Goal: Find specific page/section: Find specific page/section

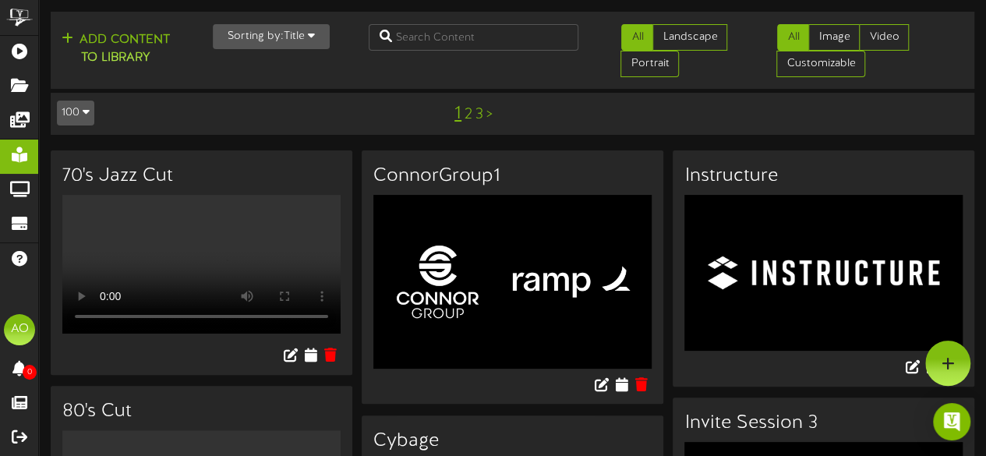
click at [454, 52] on div "Add Content to Library Sorting by: Title Newest Oldest Title All Landscape Port…" at bounding box center [512, 50] width 934 height 65
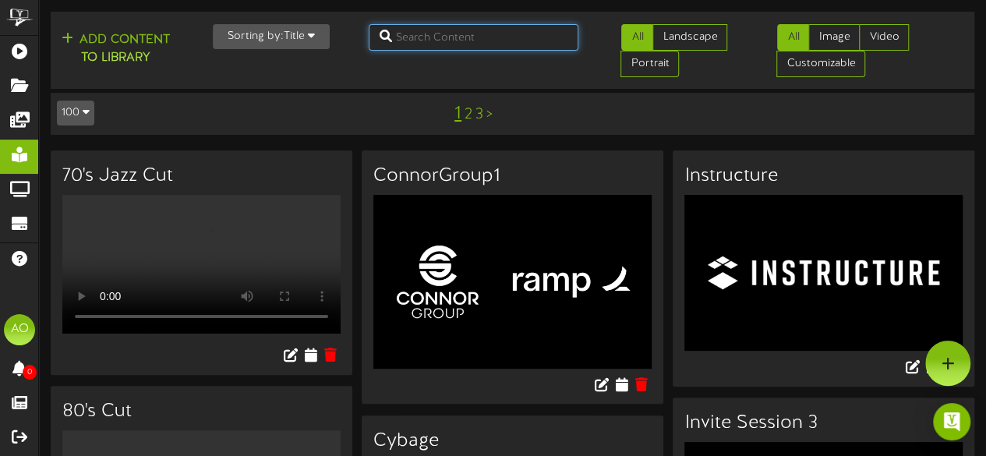
click at [450, 40] on input "text" at bounding box center [474, 37] width 210 height 26
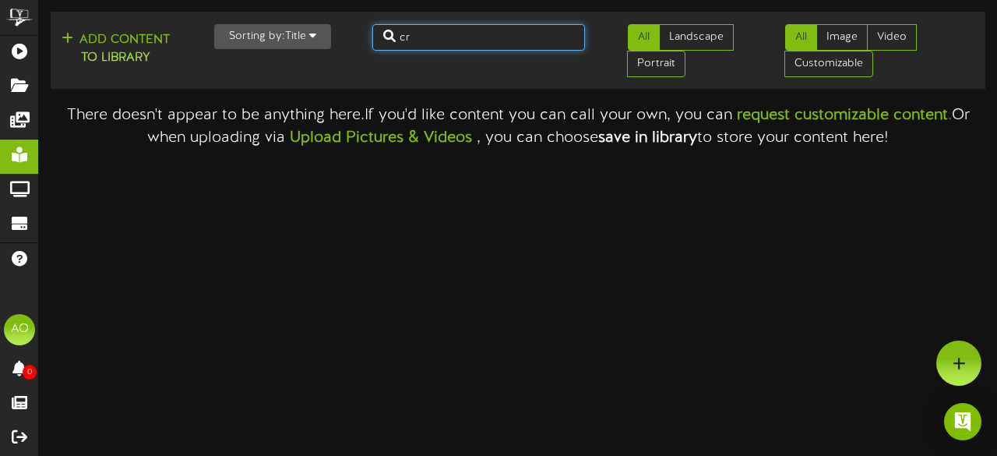
type input "c"
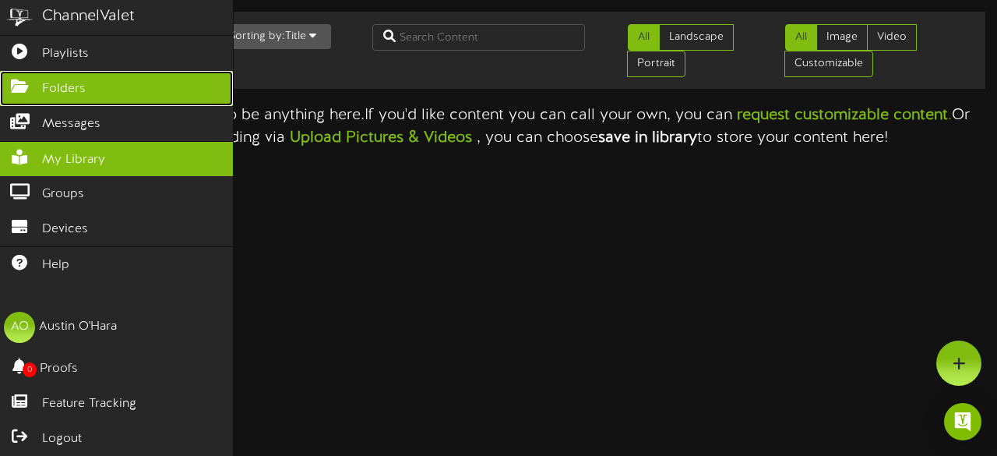
click at [62, 84] on span "Folders" at bounding box center [64, 89] width 44 height 18
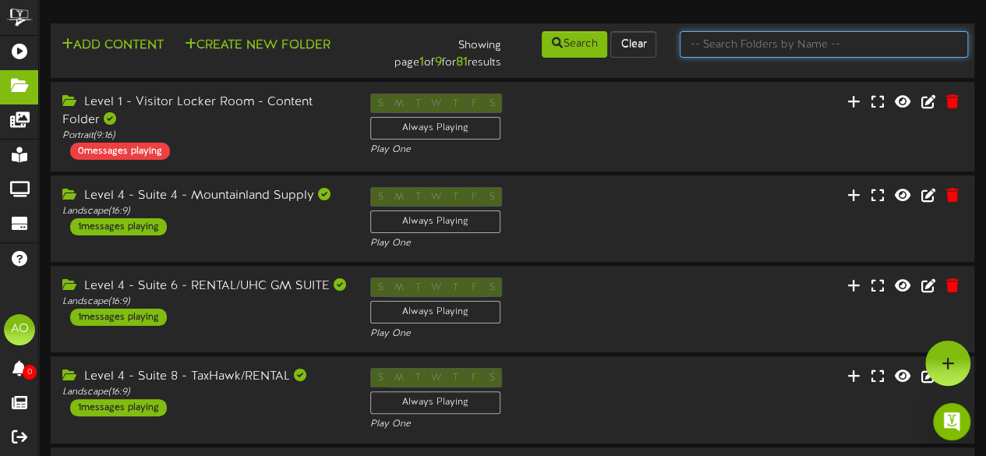
click at [761, 38] on input "text" at bounding box center [824, 44] width 288 height 26
type input "30"
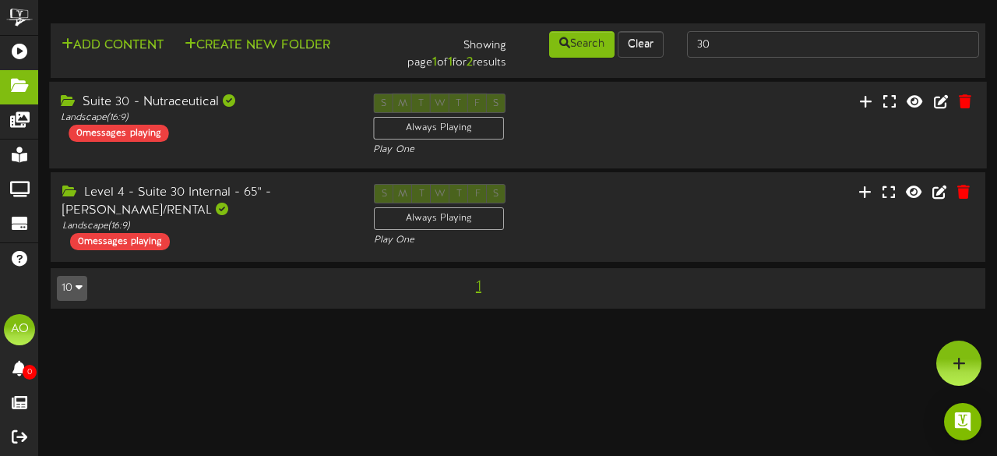
click at [174, 108] on div "Suite 30 - Nutraceutical" at bounding box center [205, 103] width 289 height 18
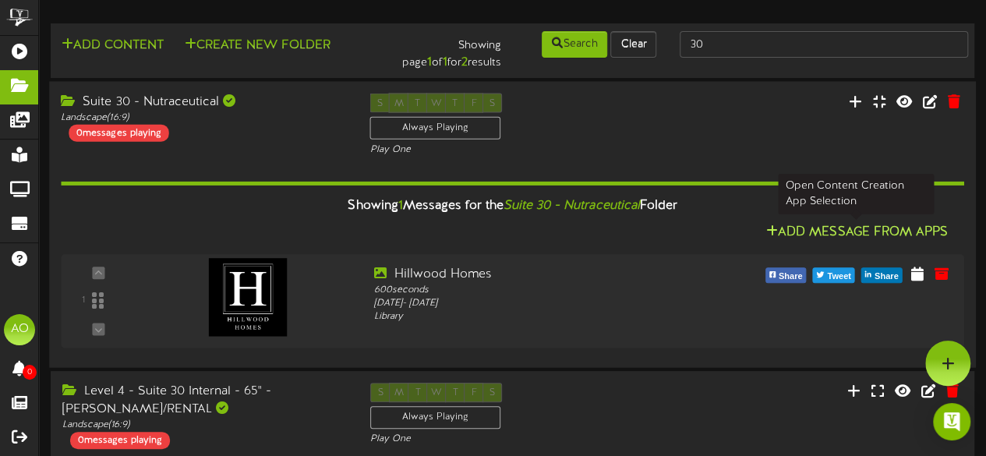
click at [817, 232] on button "Add Message From Apps" at bounding box center [856, 232] width 191 height 19
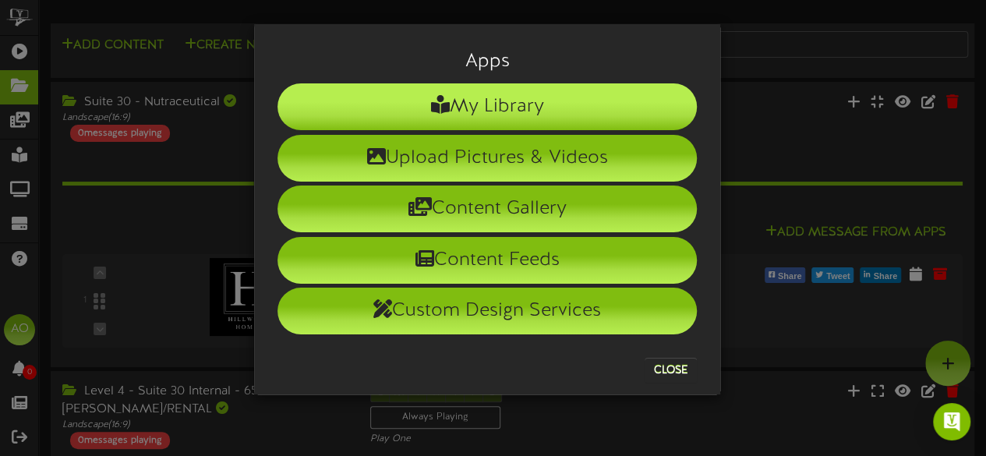
click at [497, 94] on li "My Library" at bounding box center [486, 106] width 419 height 47
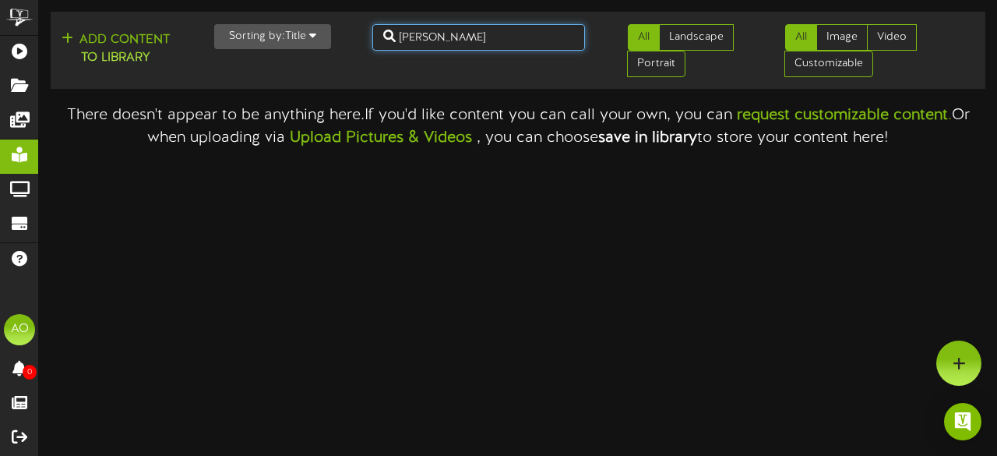
click at [445, 48] on input "[PERSON_NAME]" at bounding box center [479, 37] width 214 height 26
type input "c"
type input "m"
type input "c"
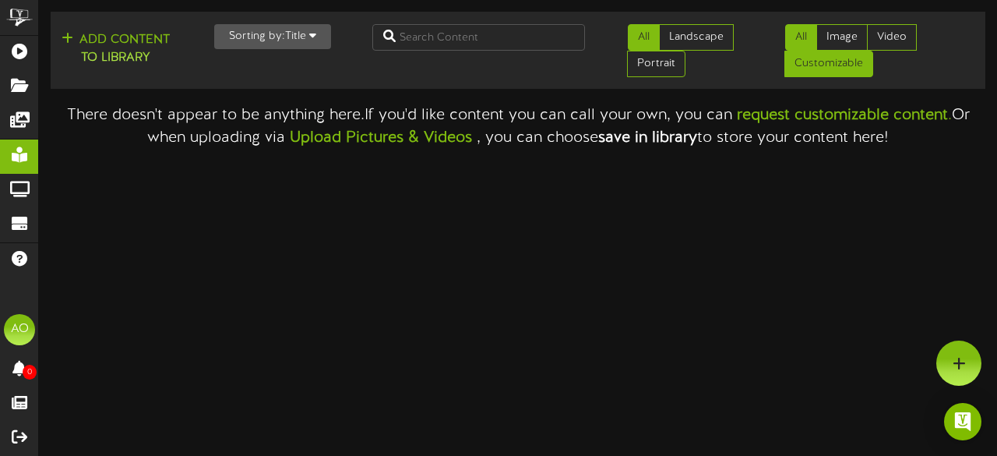
click at [832, 58] on link "Customizable" at bounding box center [829, 64] width 89 height 26
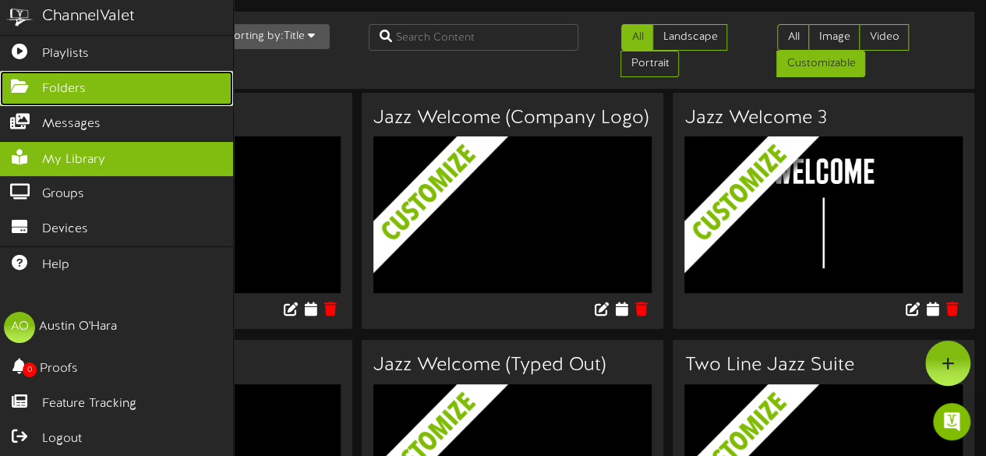
click at [36, 71] on link "Folders" at bounding box center [116, 88] width 233 height 35
